Goal: Task Accomplishment & Management: Complete application form

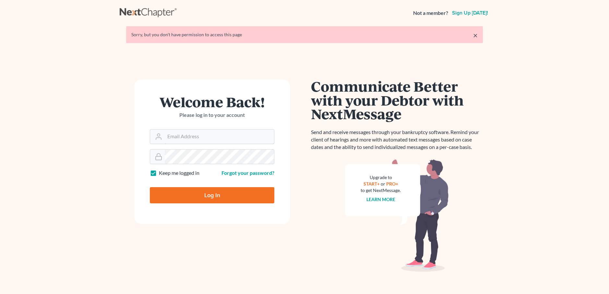
type input "[EMAIL_ADDRESS][DOMAIN_NAME]"
click at [236, 196] on input "Log In" at bounding box center [212, 195] width 125 height 16
type input "Thinking..."
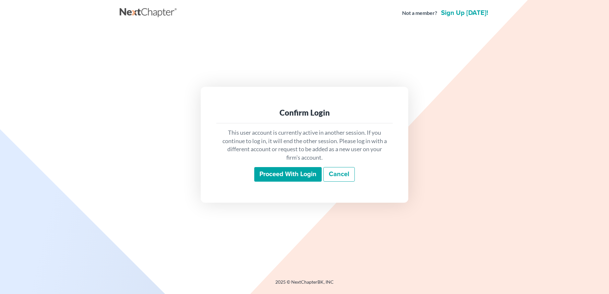
click at [290, 176] on input "Proceed with login" at bounding box center [287, 174] width 67 height 15
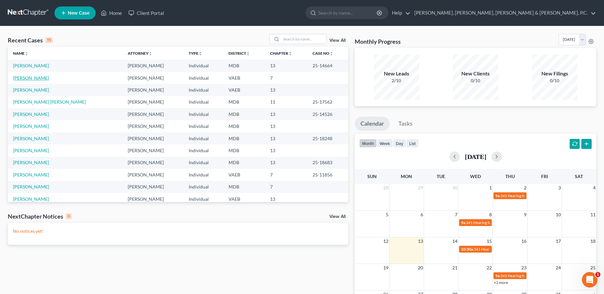
click at [33, 78] on link "Vincent, Chere" at bounding box center [31, 78] width 36 height 6
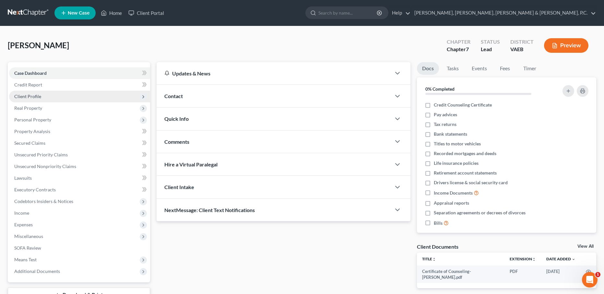
click at [39, 97] on span "Client Profile" at bounding box center [27, 97] width 27 height 6
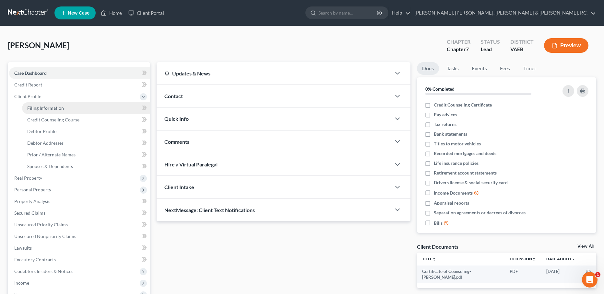
click at [42, 110] on span "Filing Information" at bounding box center [45, 108] width 37 height 6
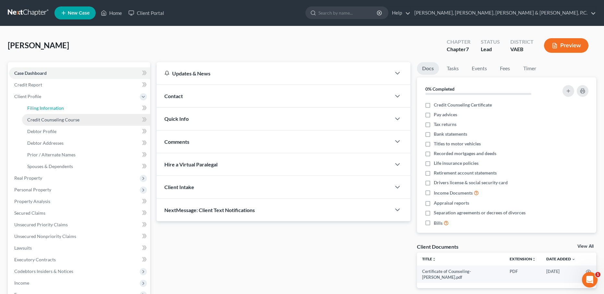
select select "1"
select select "0"
select select "48"
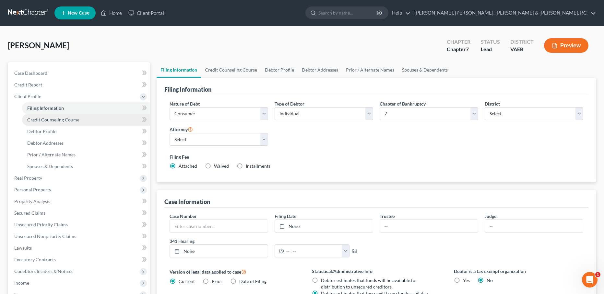
click at [47, 118] on span "Credit Counseling Course" at bounding box center [53, 120] width 52 height 6
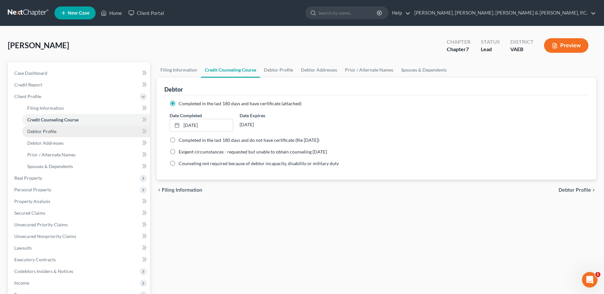
click at [49, 130] on span "Debtor Profile" at bounding box center [41, 132] width 29 height 6
select select "3"
select select "1"
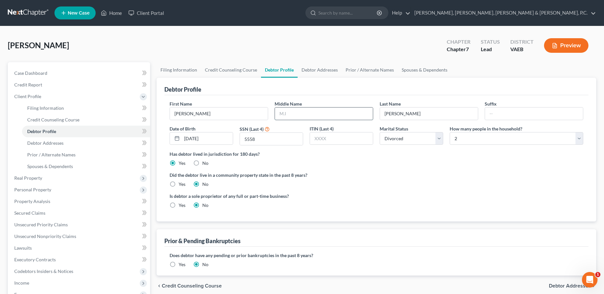
click at [320, 109] on input "text" at bounding box center [324, 114] width 98 height 12
type input "Renee"
click at [34, 189] on span "Personal Property" at bounding box center [32, 190] width 37 height 6
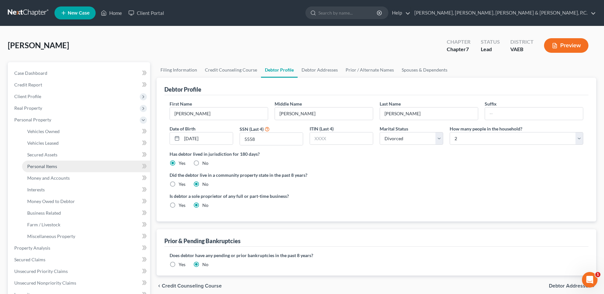
click at [47, 168] on span "Personal Items" at bounding box center [42, 167] width 30 height 6
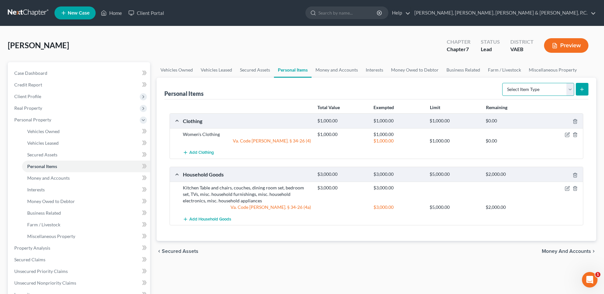
click at [571, 90] on select "Select Item Type Clothing Collectibles Of Value Electronics Firearms Household …" at bounding box center [538, 89] width 72 height 13
select select "jewelry"
click at [503, 83] on select "Select Item Type Clothing Collectibles Of Value Electronics Firearms Household …" at bounding box center [538, 89] width 72 height 13
click at [582, 91] on line "submit" at bounding box center [582, 89] width 0 height 3
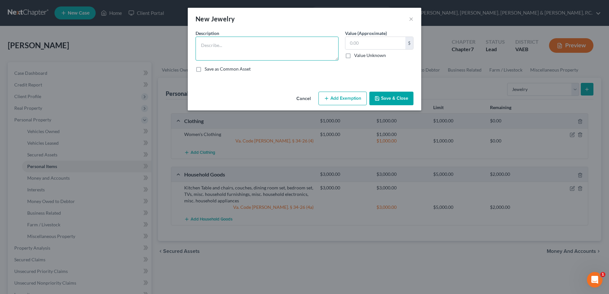
click at [279, 47] on textarea at bounding box center [267, 49] width 143 height 24
click at [343, 94] on button "Add Exemption" at bounding box center [342, 99] width 48 height 14
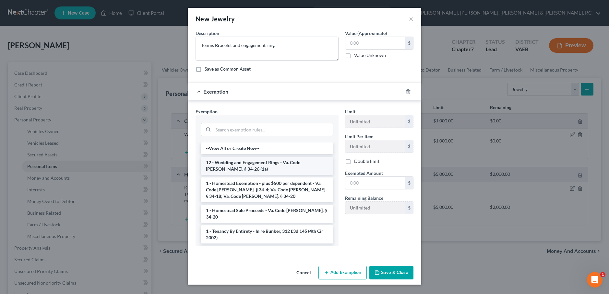
click at [292, 164] on li "12 - Wedding and Engagement Rings - Va. Code Ann. § 34-26 (1a)" at bounding box center [267, 166] width 133 height 18
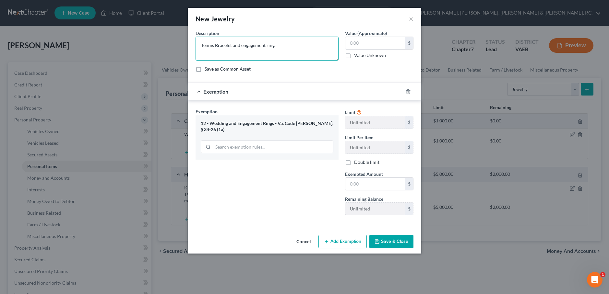
drag, startPoint x: 241, startPoint y: 46, endPoint x: 187, endPoint y: 42, distance: 53.3
click at [187, 42] on div "New Jewelry × An exemption set must first be selected from the Filing Informati…" at bounding box center [304, 147] width 609 height 294
type textarea "engagement ring"
click at [373, 43] on input "text" at bounding box center [375, 43] width 60 height 12
type input "2,000"
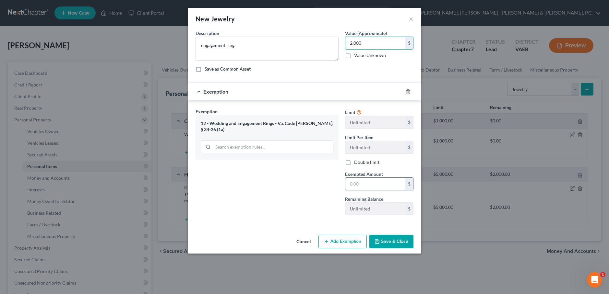
click at [377, 180] on input "text" at bounding box center [375, 184] width 60 height 12
type input "2,000"
click at [391, 239] on button "Save & Close" at bounding box center [391, 242] width 44 height 14
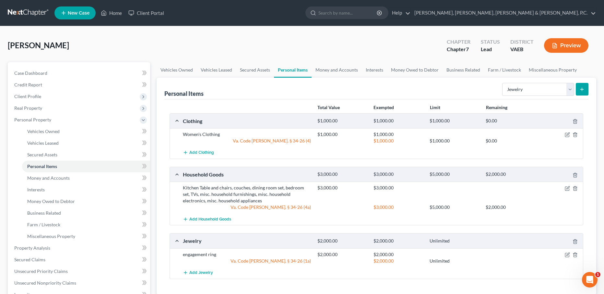
click at [585, 91] on button "submit" at bounding box center [582, 89] width 13 height 13
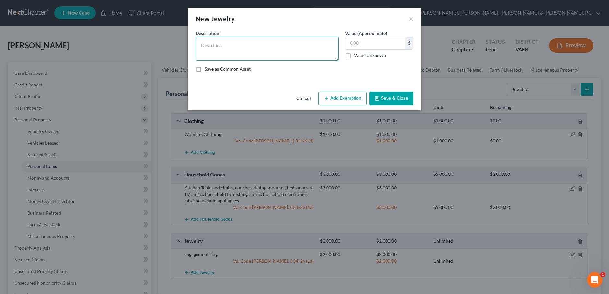
click at [256, 43] on textarea at bounding box center [267, 49] width 143 height 24
type textarea "Tennis Bracelet"
click at [352, 99] on button "Add Exemption" at bounding box center [342, 99] width 48 height 14
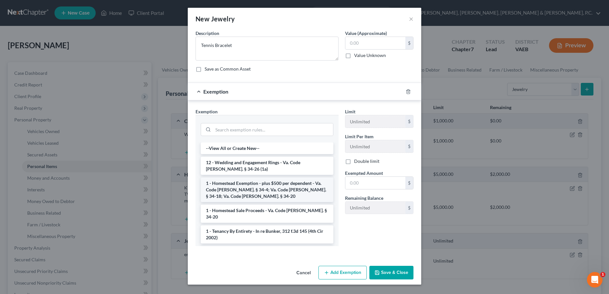
click at [267, 198] on li "1 - Homestead Exemption - plus $500 per dependent - Va. Code Ann. § 34-4; Va. C…" at bounding box center [267, 190] width 133 height 25
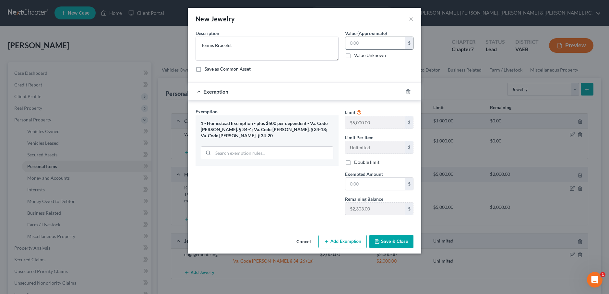
click at [381, 41] on input "text" at bounding box center [375, 43] width 60 height 12
type input "100"
click at [396, 185] on input "text" at bounding box center [375, 184] width 60 height 12
type input "100"
click at [403, 237] on button "Save & Close" at bounding box center [391, 242] width 44 height 14
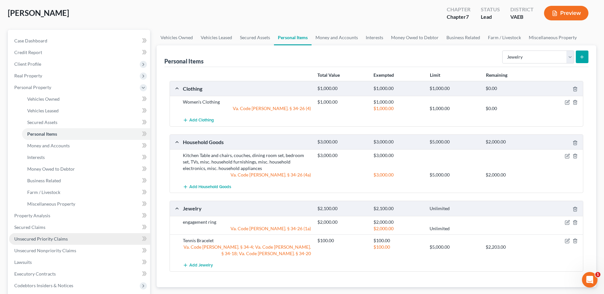
scroll to position [65, 0]
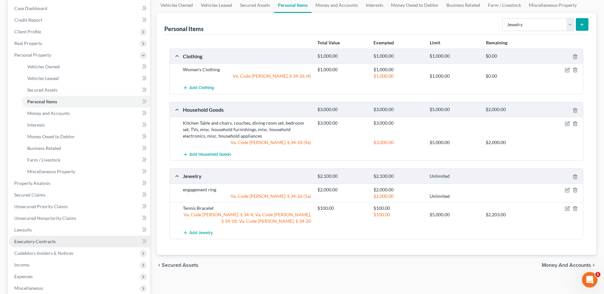
click at [50, 238] on link "Executory Contracts" at bounding box center [79, 242] width 141 height 12
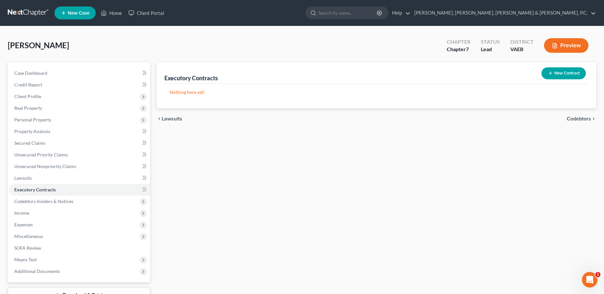
click at [570, 73] on button "New Contract" at bounding box center [564, 73] width 44 height 12
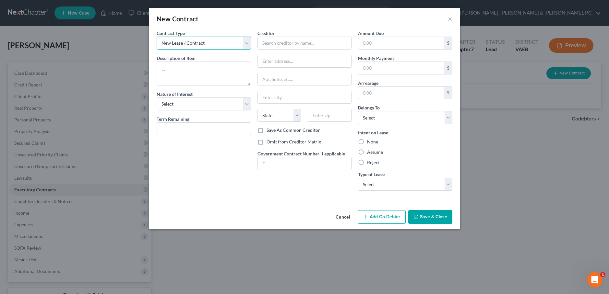
click at [234, 43] on select "New Lease / Contract New Timeshare" at bounding box center [204, 43] width 94 height 13
click at [224, 72] on textarea at bounding box center [204, 74] width 94 height 24
type textarea "Lease on townhouse"
click at [226, 106] on select "Select Purchaser Agent Lessor Lessee" at bounding box center [204, 104] width 94 height 13
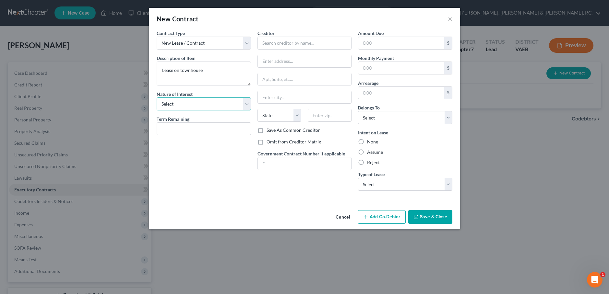
select select "3"
click at [157, 98] on select "Select Purchaser Agent Lessor Lessee" at bounding box center [204, 104] width 94 height 13
click at [271, 46] on input "text" at bounding box center [304, 43] width 94 height 13
type input "Tu Nguyen & Andrew Saunders"
type input "9920 Buchanan Loop"
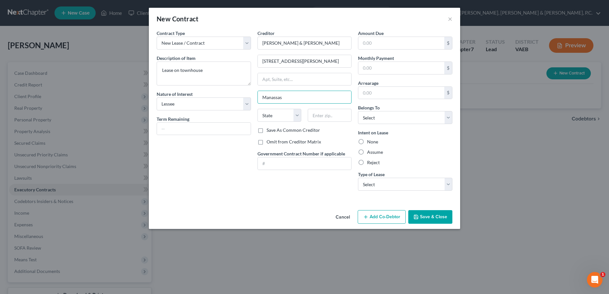
type input "Manassas"
select select "48"
type input "20110"
click at [383, 117] on select "Select Debtor 1 Only Debtor 2 Only Debtor 1 And Debtor 2 Only At Least One Of T…" at bounding box center [405, 117] width 94 height 13
select select "0"
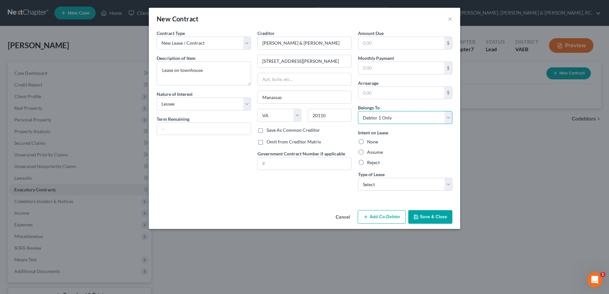
click at [358, 111] on select "Select Debtor 1 Only Debtor 2 Only Debtor 1 And Debtor 2 Only At Least One Of T…" at bounding box center [405, 117] width 94 height 13
click at [399, 181] on select "Select Real Estate Car Other" at bounding box center [405, 184] width 94 height 13
select select "0"
click at [358, 178] on select "Select Real Estate Car Other" at bounding box center [405, 184] width 94 height 13
click at [430, 220] on button "Save & Close" at bounding box center [430, 217] width 44 height 14
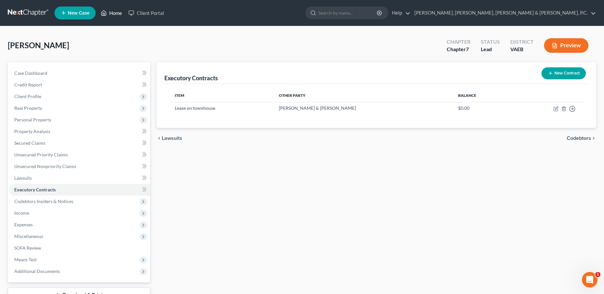
click at [116, 11] on link "Home" at bounding box center [112, 13] width 28 height 12
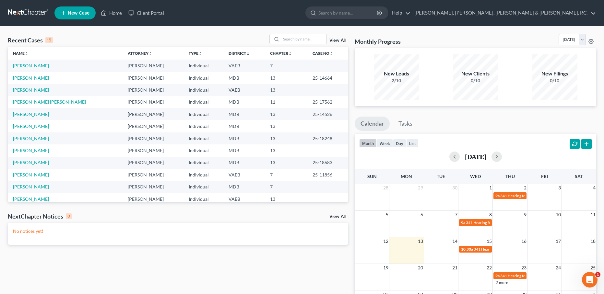
click at [39, 64] on link "Vincent, Chere" at bounding box center [31, 66] width 36 height 6
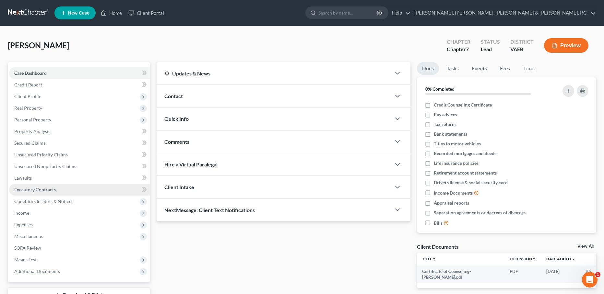
click at [30, 191] on span "Executory Contracts" at bounding box center [35, 190] width 42 height 6
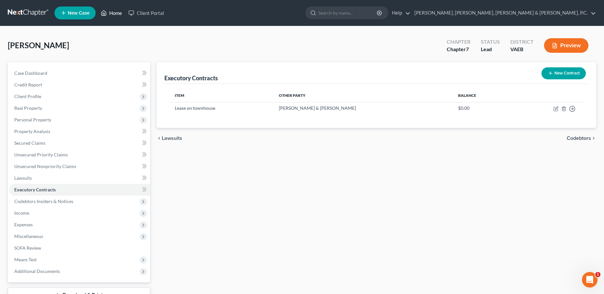
click at [118, 14] on link "Home" at bounding box center [112, 13] width 28 height 12
